Goal: Transaction & Acquisition: Subscribe to service/newsletter

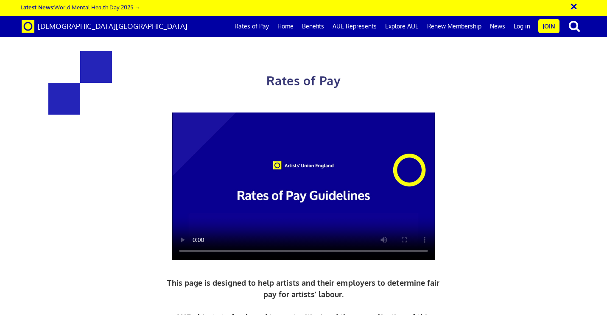
scroll to position [1614, 0]
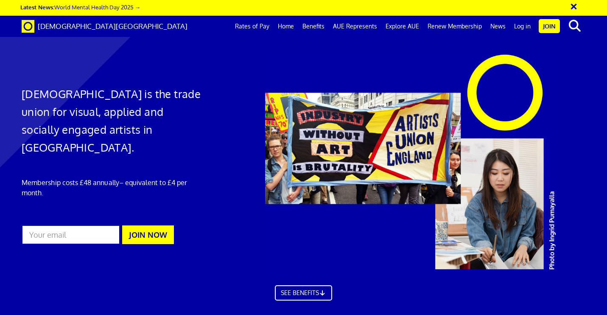
scroll to position [287, 0]
click at [261, 25] on link "Rates of Pay" at bounding box center [252, 26] width 43 height 21
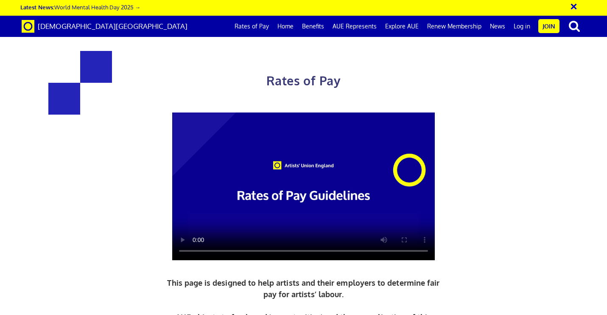
scroll to position [235, 0]
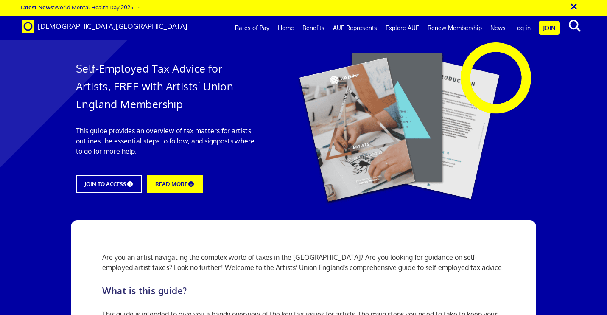
scroll to position [691, 2]
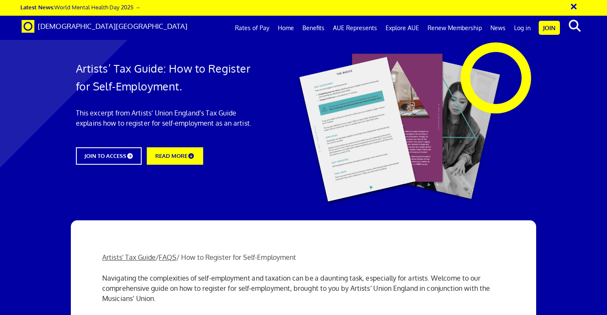
scroll to position [0, 5]
click at [116, 152] on link "JOIN TO ACCESS" at bounding box center [109, 155] width 73 height 19
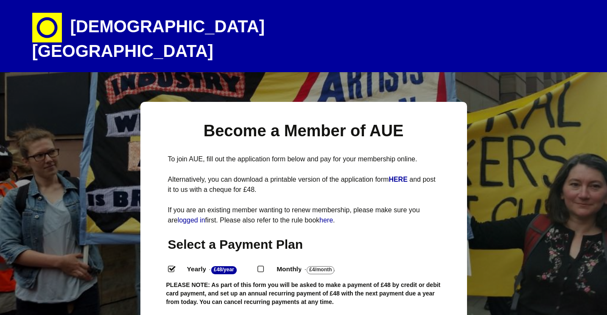
select select
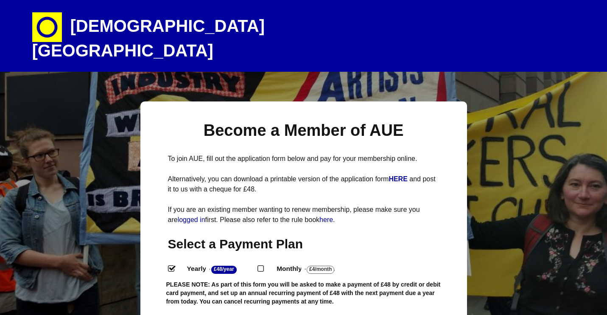
scroll to position [58, 0]
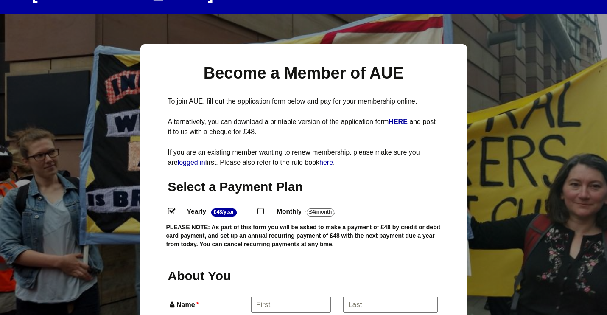
click at [263, 208] on input "Monthly - £4/Month ." at bounding box center [261, 211] width 6 height 6
radio input "true"
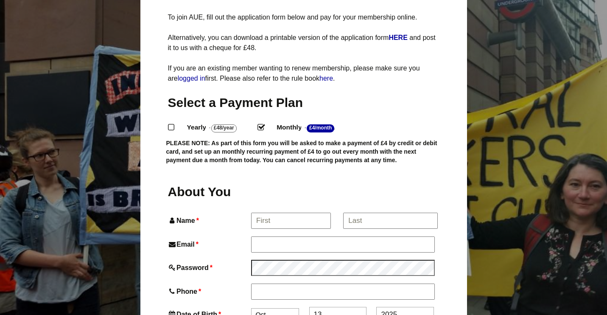
scroll to position [143, 0]
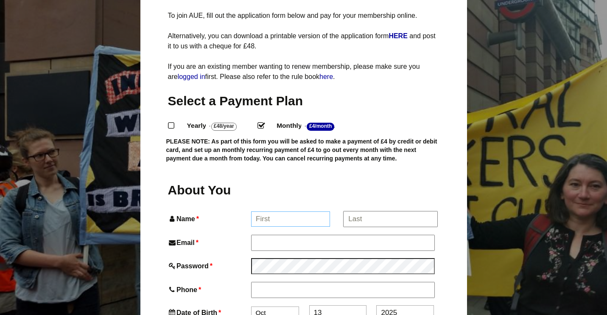
click at [264, 211] on input "Name *" at bounding box center [290, 218] width 79 height 15
type input "[PERSON_NAME]"
click at [373, 211] on input "*" at bounding box center [390, 218] width 94 height 15
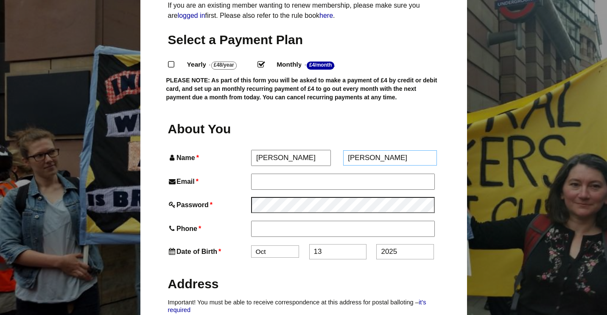
scroll to position [211, 0]
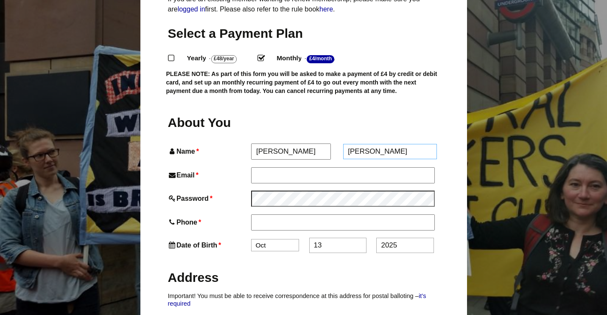
type input "[PERSON_NAME]"
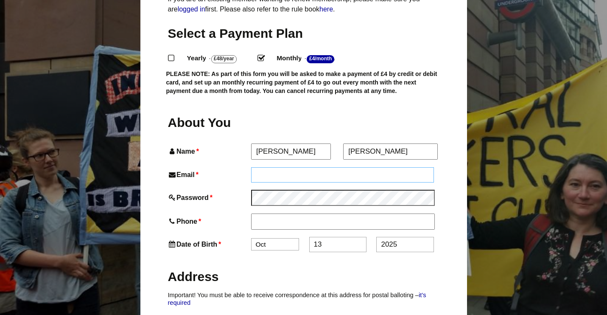
click at [326, 167] on input "Email *" at bounding box center [342, 174] width 183 height 15
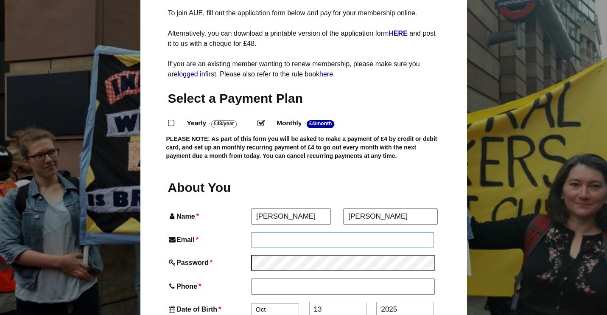
scroll to position [147, 0]
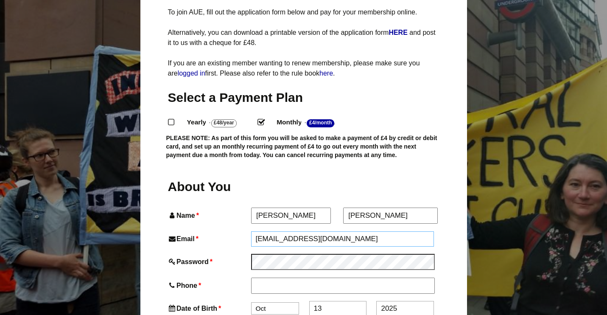
type input "[EMAIL_ADDRESS][DOMAIN_NAME]"
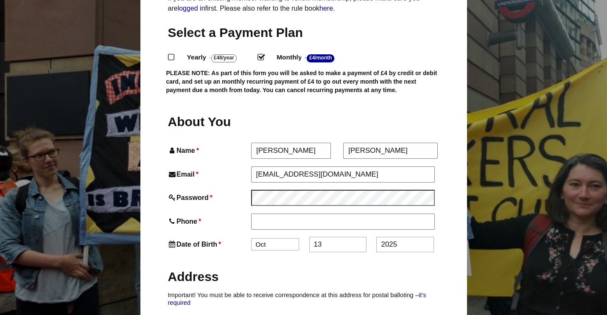
scroll to position [221, 0]
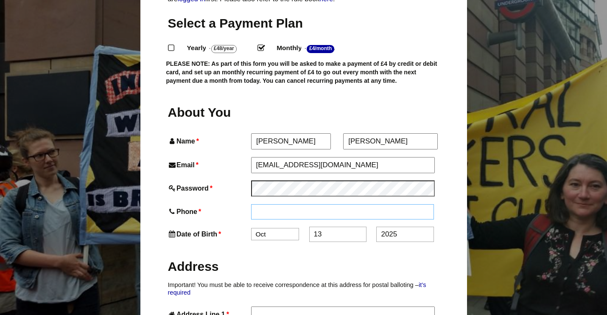
click at [291, 204] on input "Phone *" at bounding box center [342, 211] width 183 height 15
type input "07853122258"
select select "1"
click at [316, 227] on input "13" at bounding box center [337, 234] width 57 height 15
type input "1"
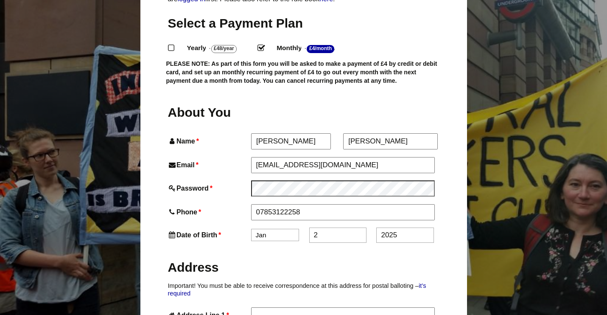
type input "2"
click at [408, 227] on input "2025" at bounding box center [404, 234] width 57 height 15
type input "2"
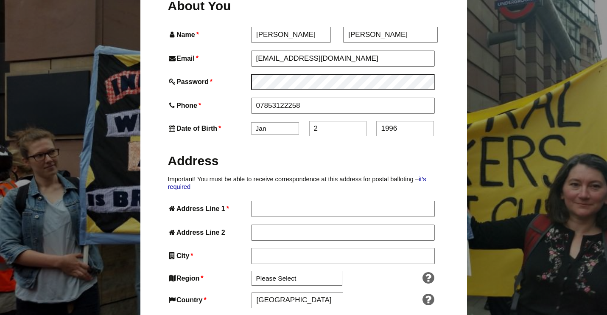
scroll to position [331, 0]
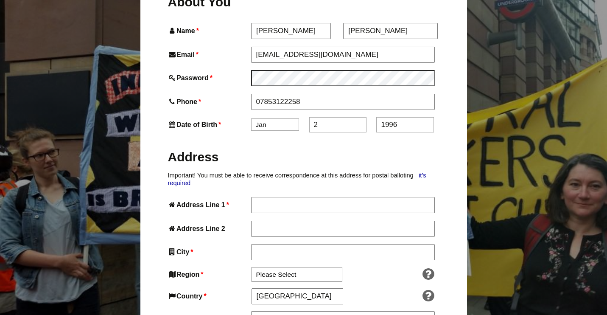
type input "1996"
click at [353, 197] on input "Address Line 1 *" at bounding box center [342, 204] width 183 height 15
click at [277, 197] on input "Address Line 1 *" at bounding box center [342, 204] width 183 height 15
type input "t"
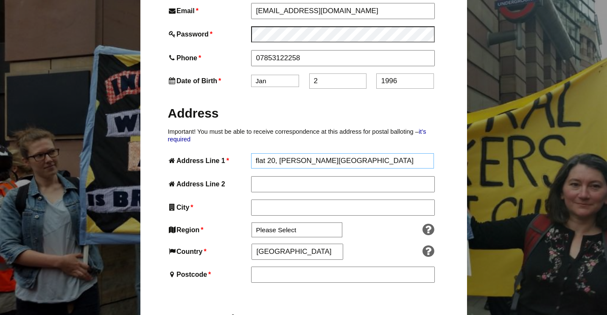
scroll to position [388, 0]
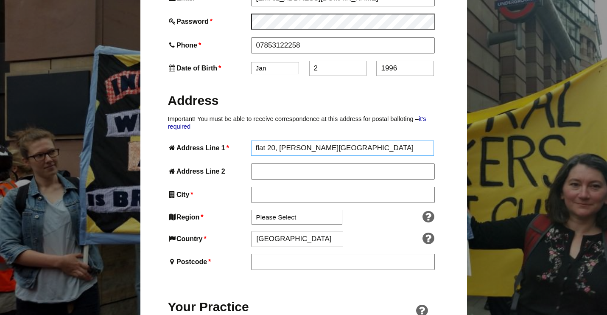
type input "flat 20, [PERSON_NAME][GEOGRAPHIC_DATA]"
click at [289, 188] on input "City *" at bounding box center [342, 195] width 183 height 15
type input "l"
type input "enfield"
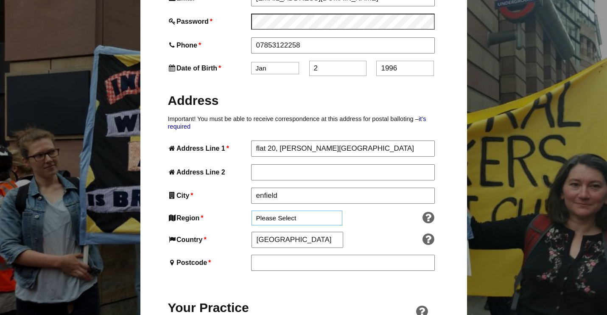
select select "[GEOGRAPHIC_DATA]"
click at [282, 232] on input "[GEOGRAPHIC_DATA]" at bounding box center [297, 239] width 91 height 15
click at [270, 232] on input "[GEOGRAPHIC_DATA]" at bounding box center [297, 239] width 91 height 15
click at [269, 255] on input "Postcode *" at bounding box center [342, 262] width 183 height 15
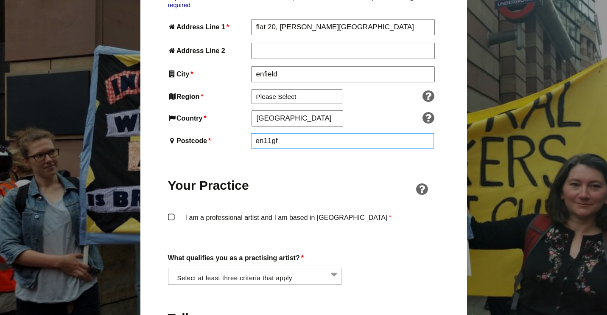
scroll to position [512, 0]
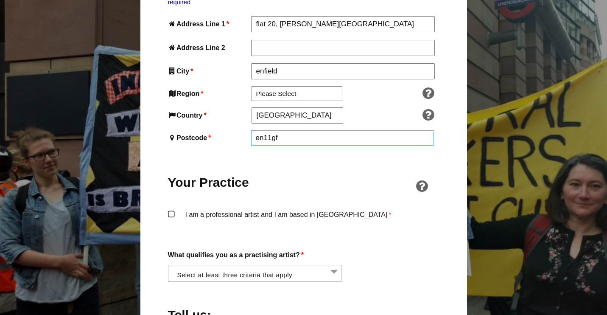
type input "en11gf"
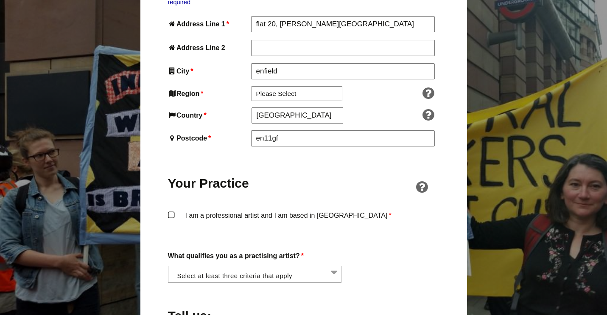
click at [259, 210] on label "I am a professional artist and I am based in [GEOGRAPHIC_DATA] *" at bounding box center [304, 222] width 272 height 25
click at [0, 0] on input "I am a professional artist and I am based in [GEOGRAPHIC_DATA] *" at bounding box center [0, 0] width 0 height 0
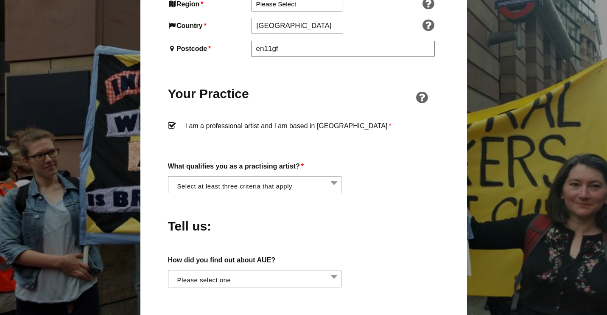
scroll to position [606, 0]
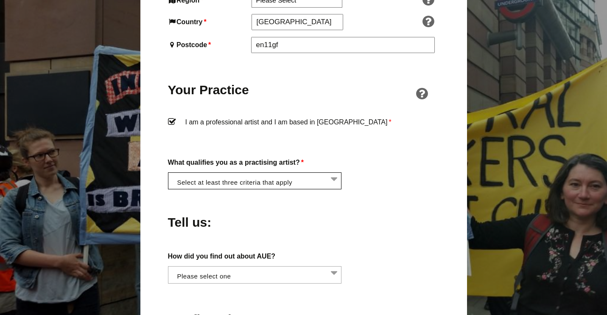
click at [290, 173] on li at bounding box center [258, 180] width 174 height 14
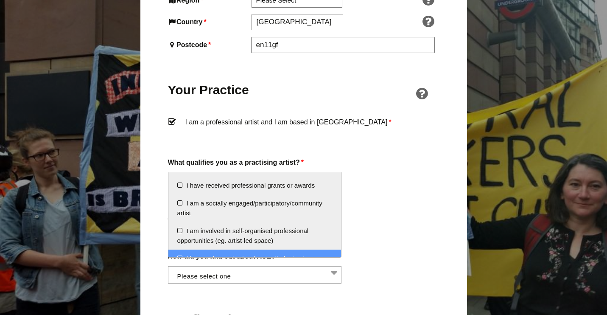
scroll to position [10, 0]
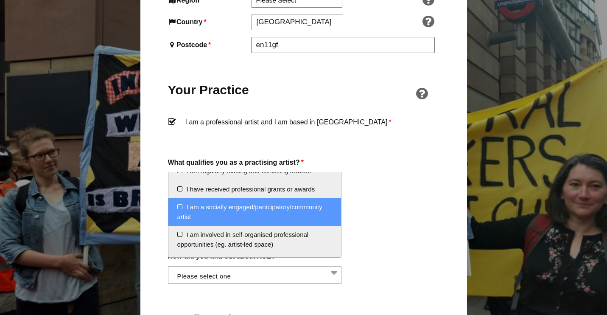
click at [250, 213] on li "I am a socially engaged/participatory/community artist" at bounding box center [254, 212] width 173 height 28
select select "socially_engaged_participatory_community_artist"
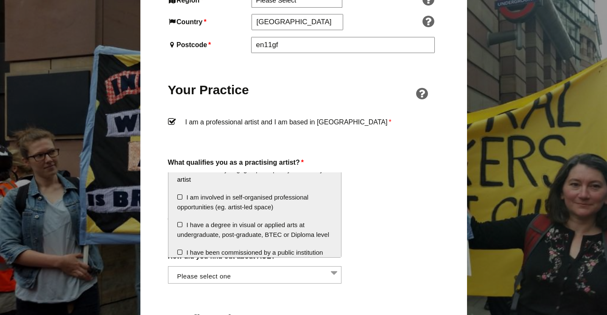
scroll to position [57, 0]
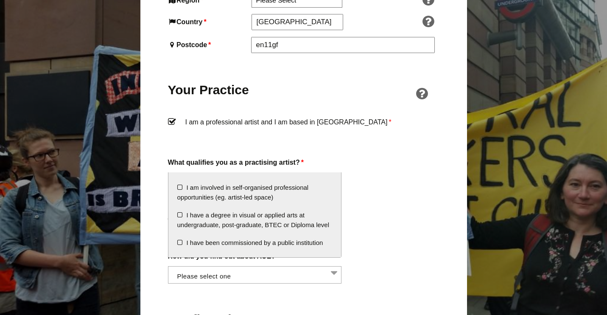
click at [330, 173] on li at bounding box center [258, 180] width 174 height 14
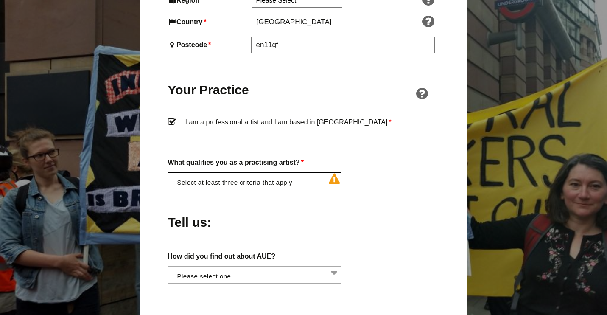
click at [307, 173] on li at bounding box center [258, 180] width 174 height 14
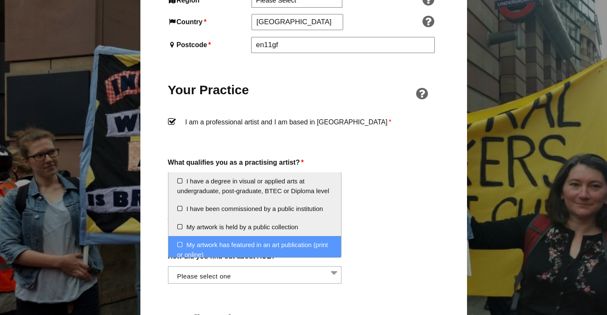
scroll to position [85, 0]
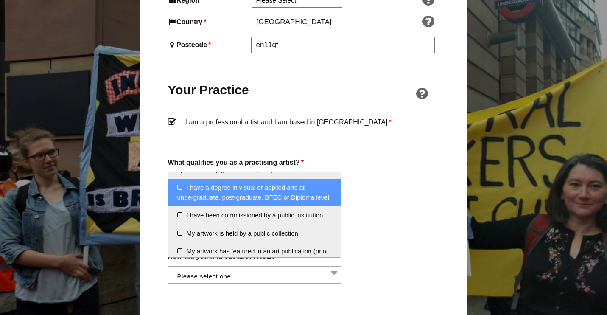
click at [266, 200] on li "I have a degree in visual or applied arts at undergraduate, post-graduate, BTEC…" at bounding box center [254, 193] width 173 height 28
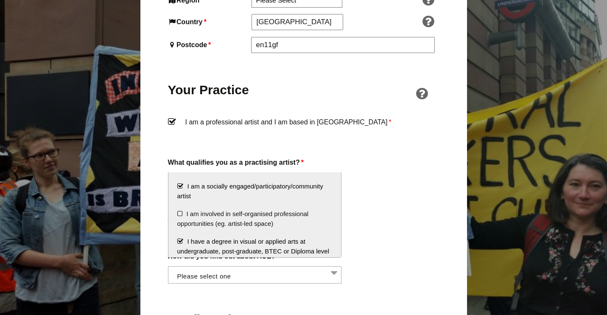
scroll to position [30, 0]
